Goal: Information Seeking & Learning: Check status

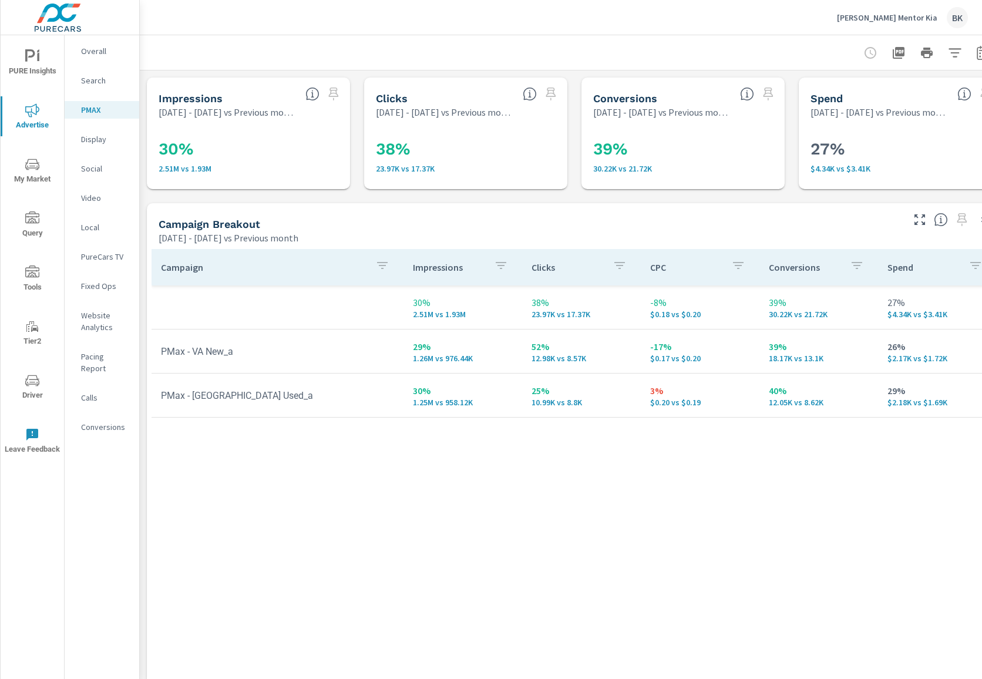
scroll to position [0, 15]
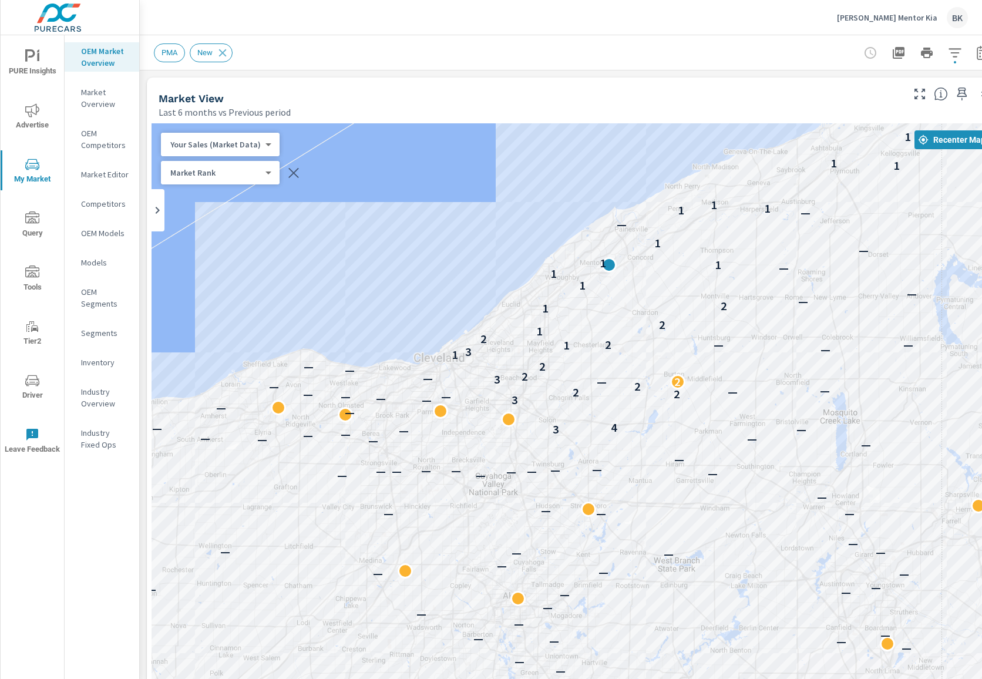
scroll to position [1, 0]
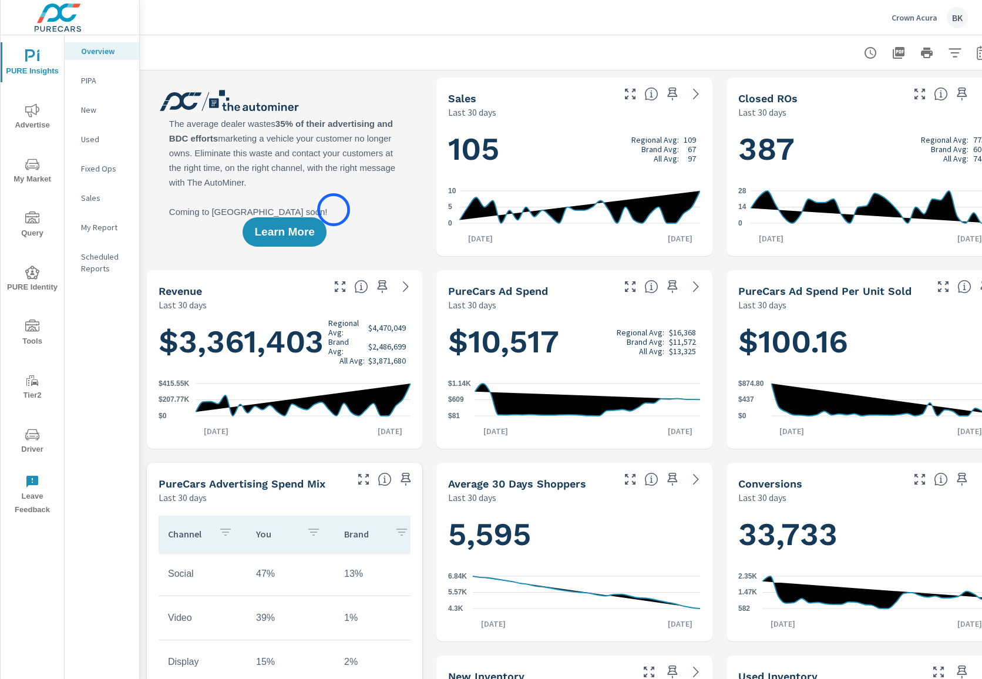
scroll to position [1, 0]
click at [41, 123] on span "Advertise" at bounding box center [32, 117] width 56 height 29
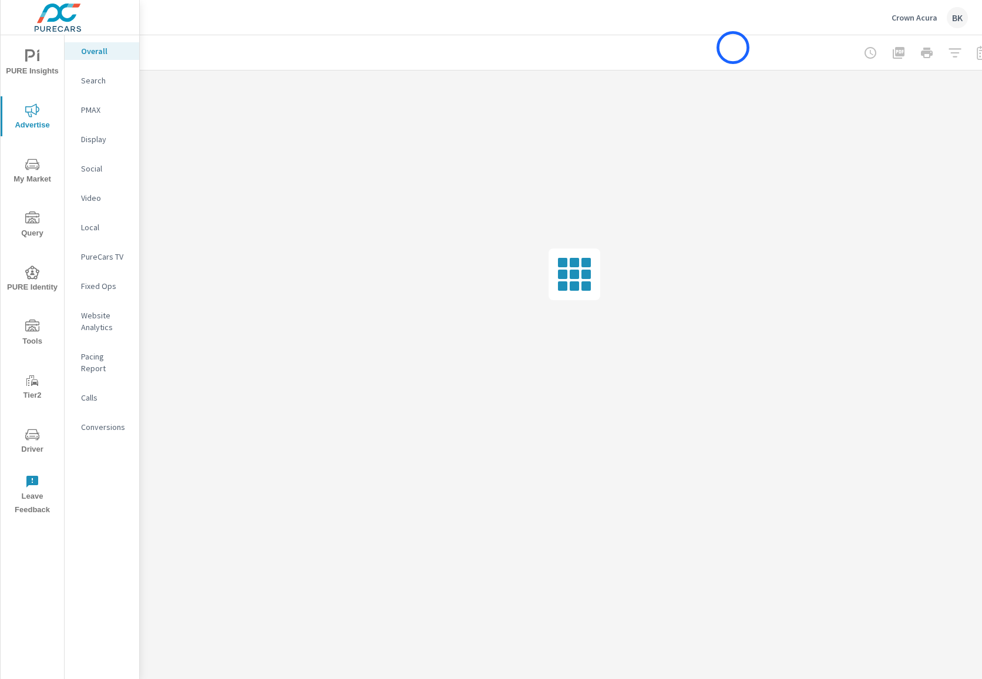
scroll to position [0, 27]
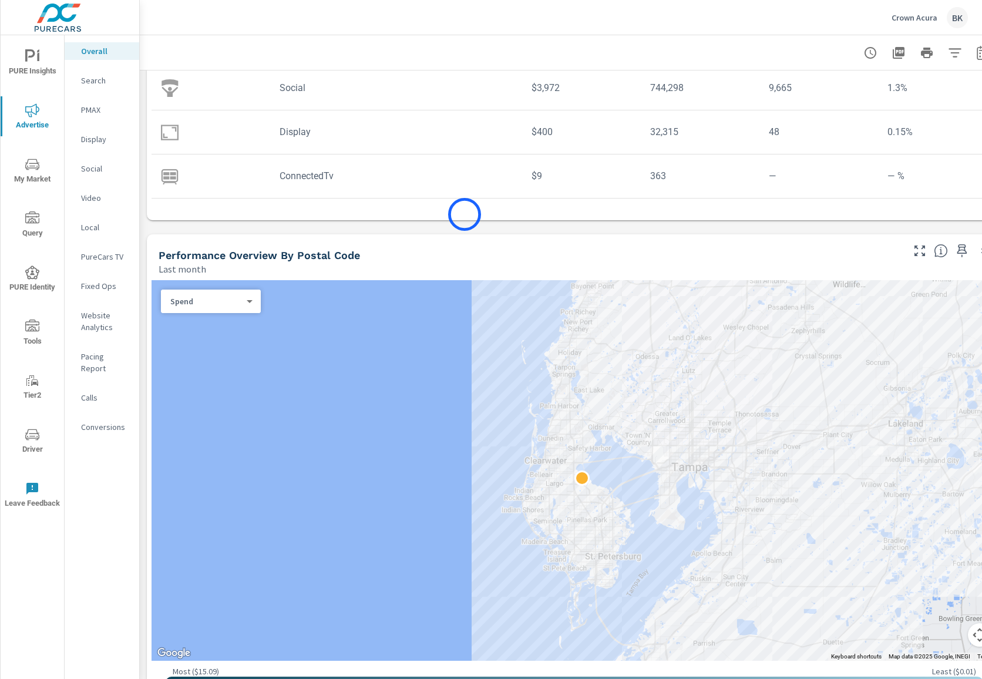
scroll to position [342, 0]
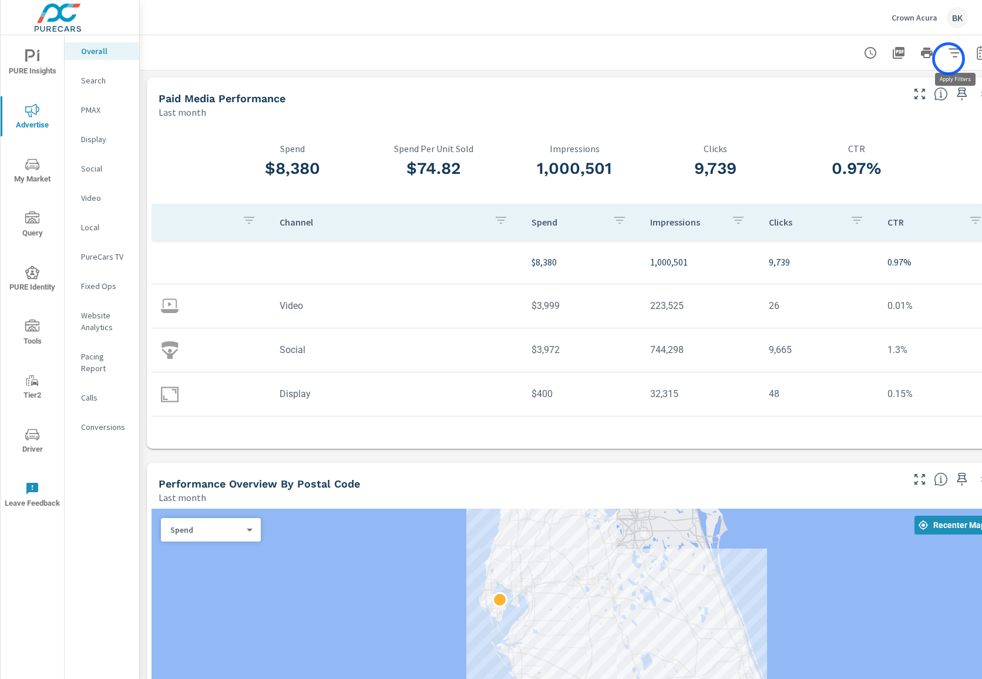
scroll to position [0, 27]
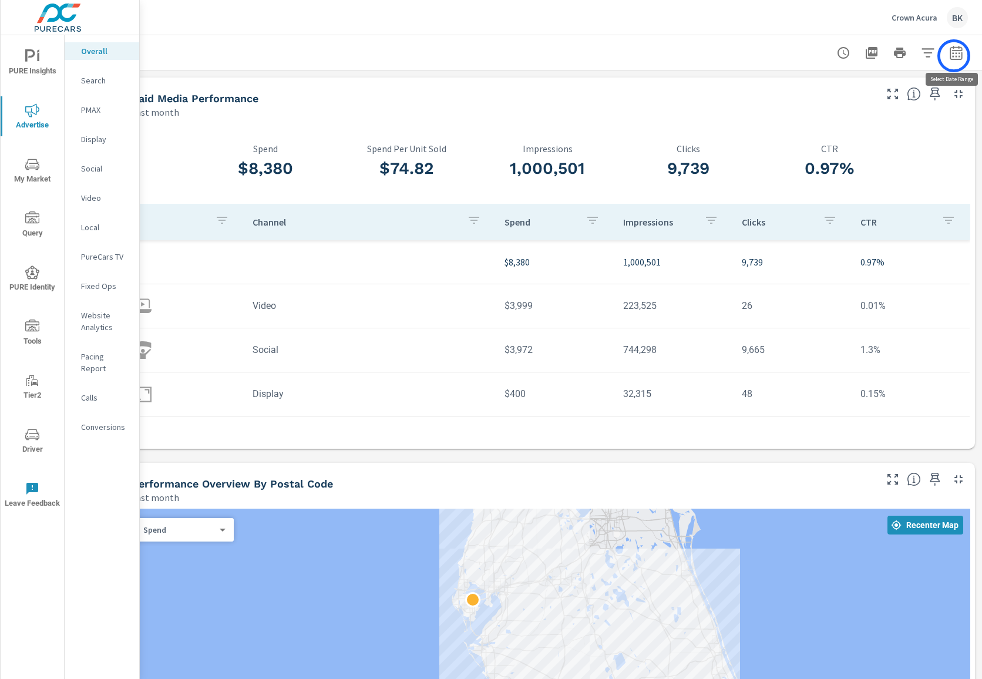
click at [953, 56] on icon "button" at bounding box center [956, 53] width 14 height 14
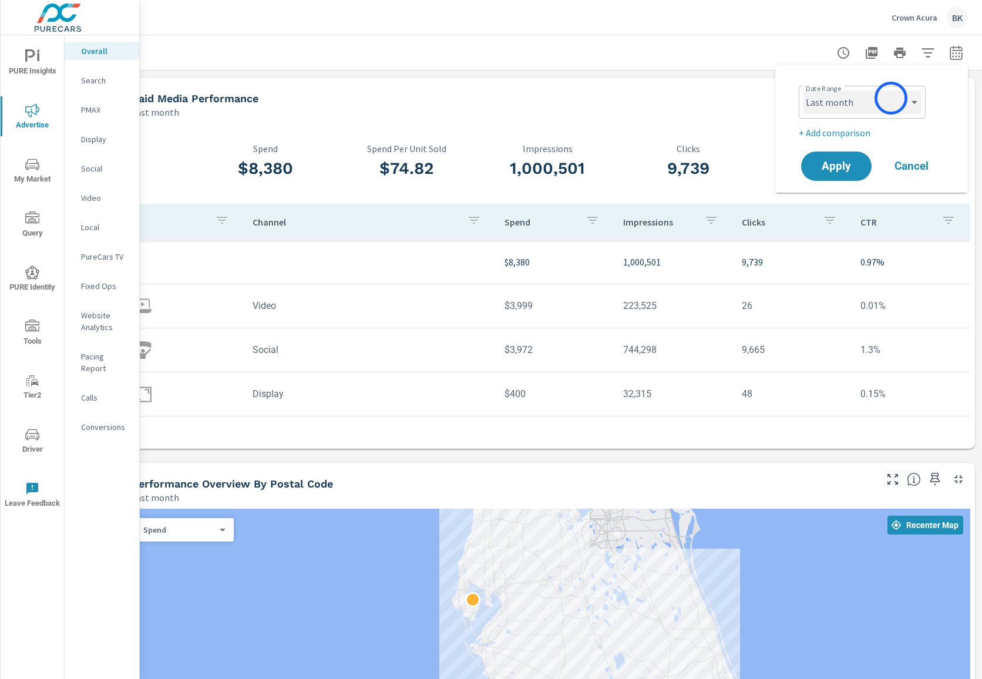
click at [885, 99] on select "Custom Yesterday Last week Last 7 days Last 14 days Last 30 days Last 45 days L…" at bounding box center [861, 101] width 117 height 23
click at [803, 90] on select "Custom Yesterday Last week Last 7 days Last 14 days Last 30 days Last 45 days L…" at bounding box center [861, 101] width 117 height 23
select select "Month to date"
click at [828, 161] on span "Apply" at bounding box center [836, 166] width 48 height 11
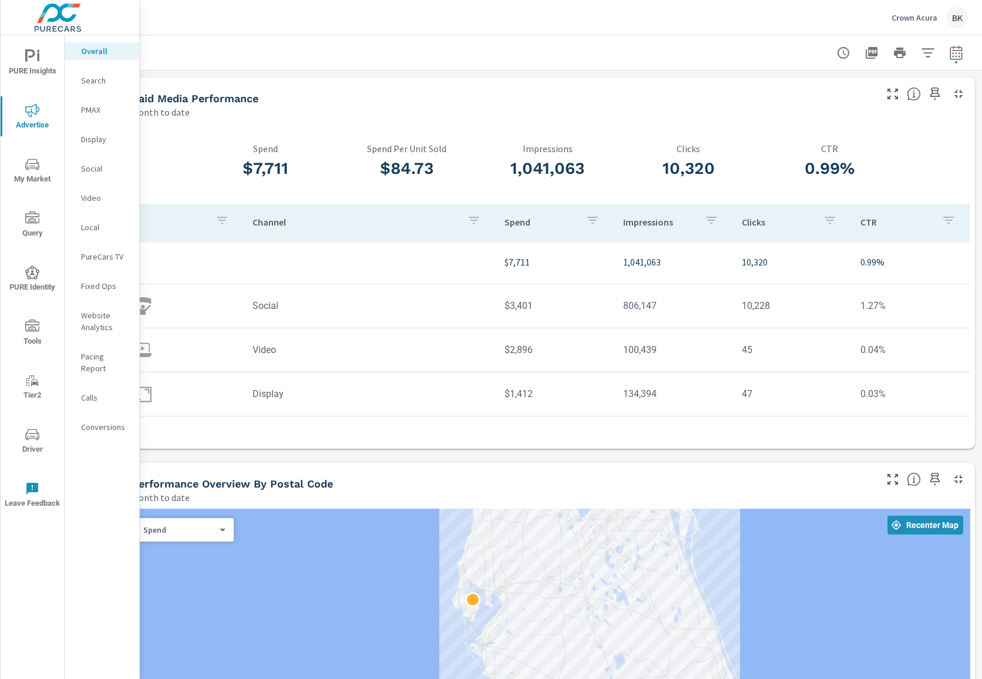
click at [959, 53] on icon "button" at bounding box center [956, 54] width 8 height 5
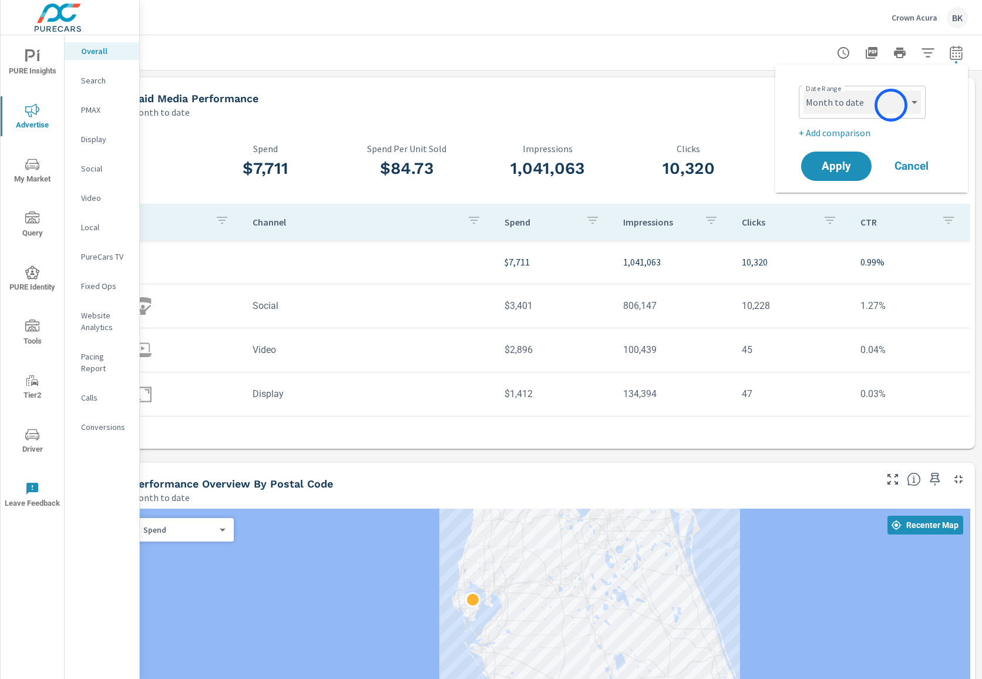
click at [891, 105] on select "Custom Yesterday Last week Last 7 days Last 14 days Last 30 days Last 45 days L…" at bounding box center [861, 101] width 117 height 23
click at [803, 90] on select "Custom Yesterday Last week Last 7 days Last 14 days Last 30 days Last 45 days L…" at bounding box center [861, 101] width 117 height 23
select select "Last month"
click at [837, 165] on span "Apply" at bounding box center [836, 166] width 48 height 11
